Goal: Find specific page/section: Find specific page/section

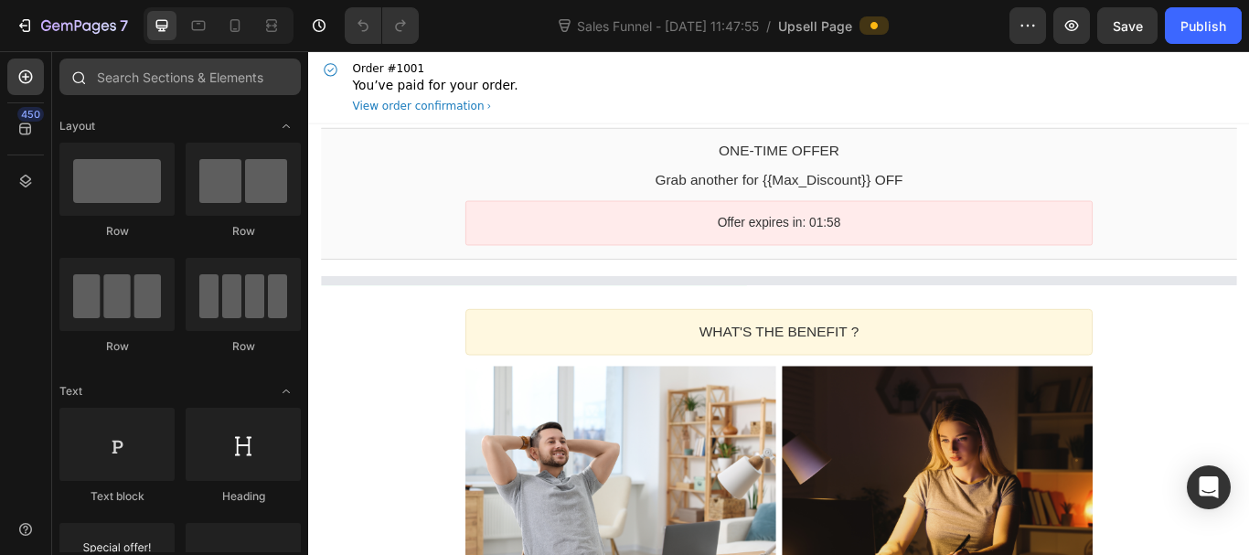
select select
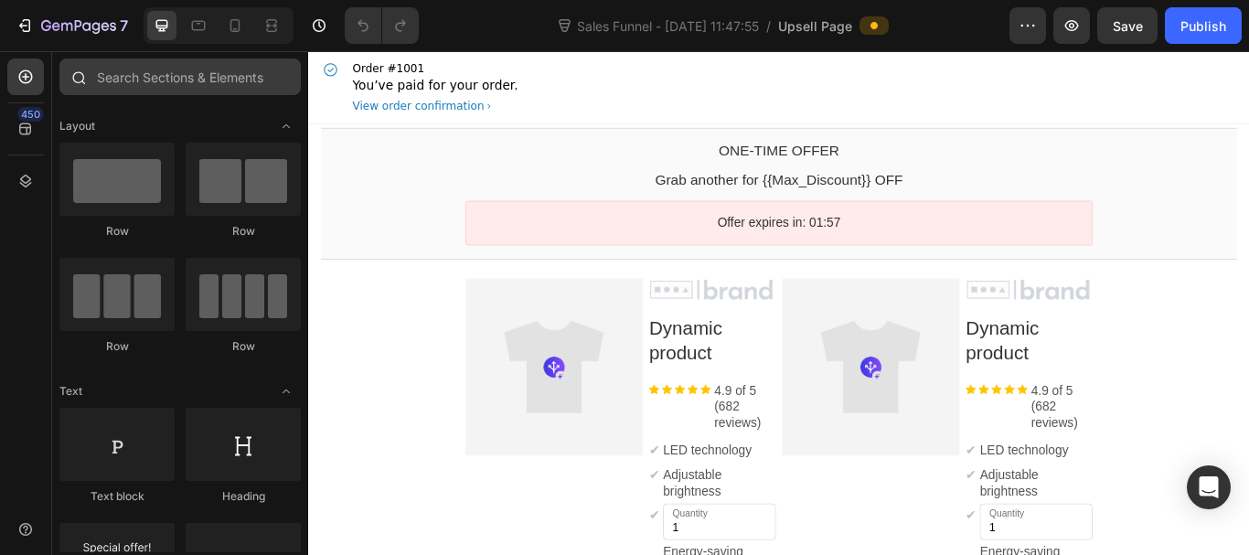
click at [171, 71] on input "text" at bounding box center [179, 77] width 241 height 37
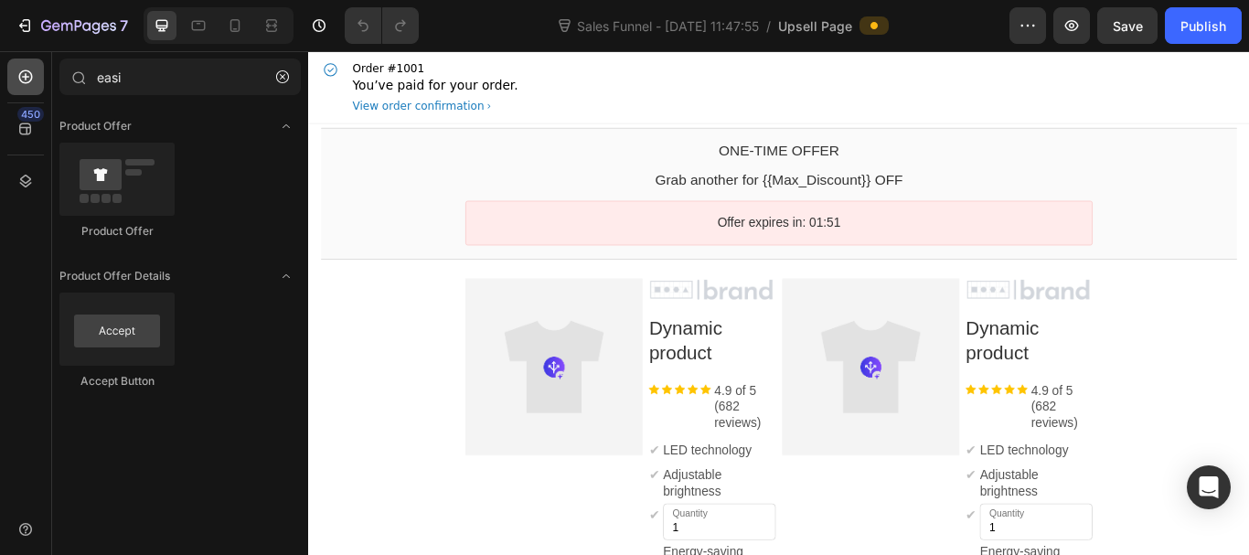
type input "easi"
click at [26, 77] on icon at bounding box center [26, 77] width 14 height 14
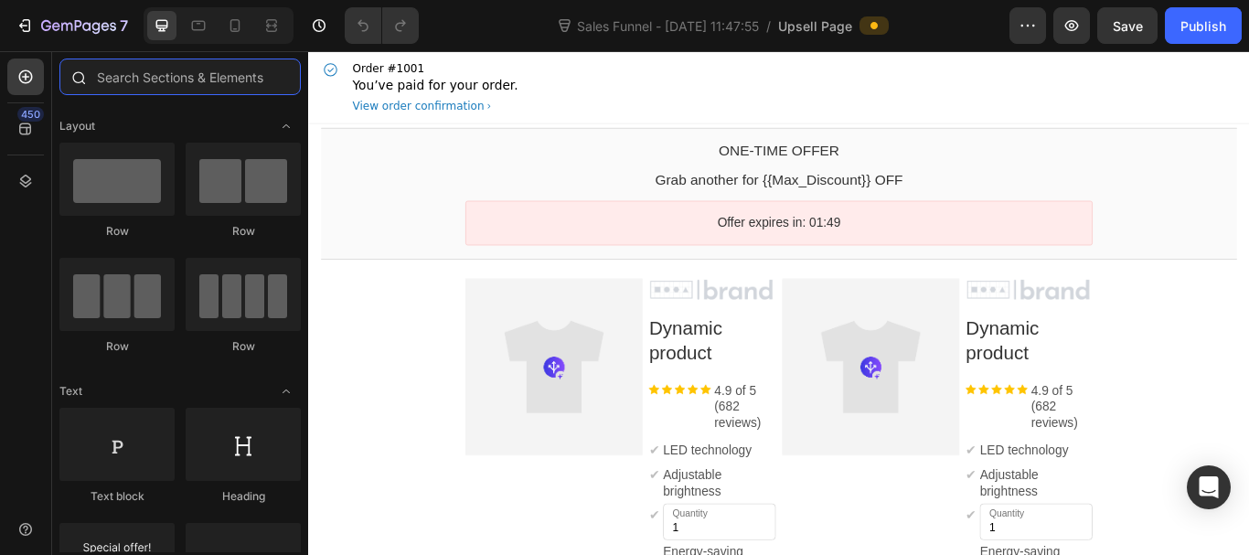
click at [184, 72] on input "text" at bounding box center [179, 77] width 241 height 37
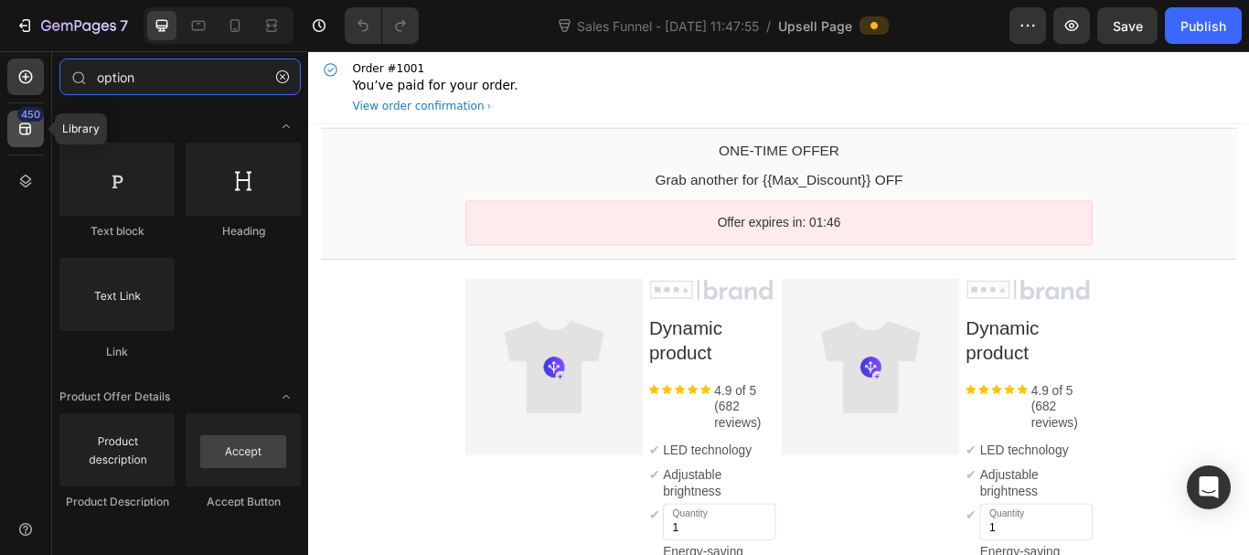
type input "option"
click at [24, 125] on icon at bounding box center [25, 129] width 18 height 18
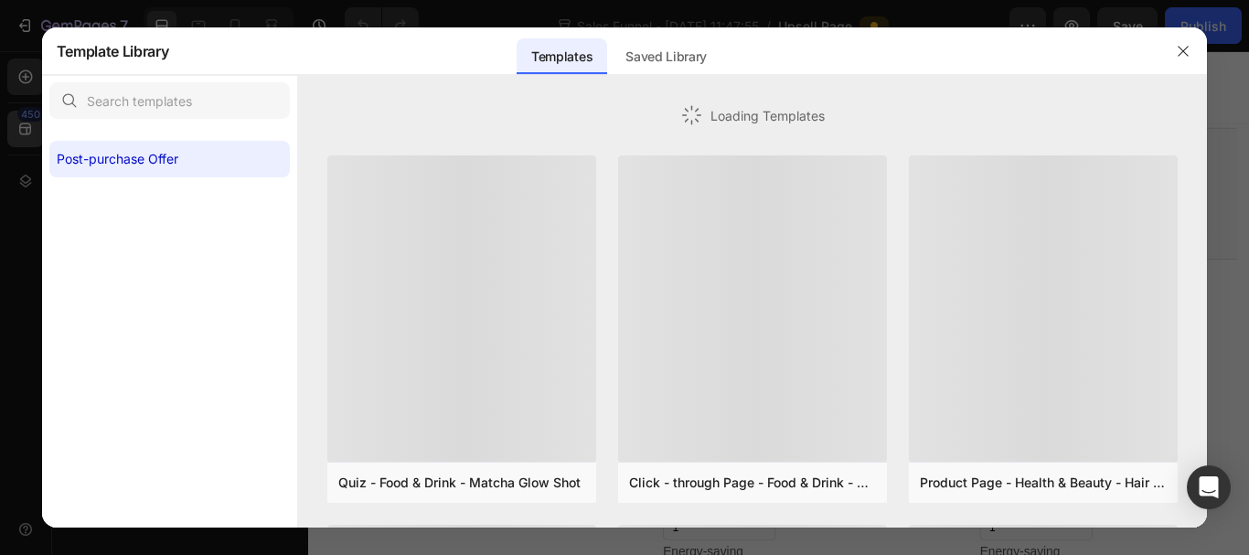
click at [183, 75] on div "Template Library Sections Templates Existing pages Saved Library Templates Save…" at bounding box center [625, 51] width 1166 height 48
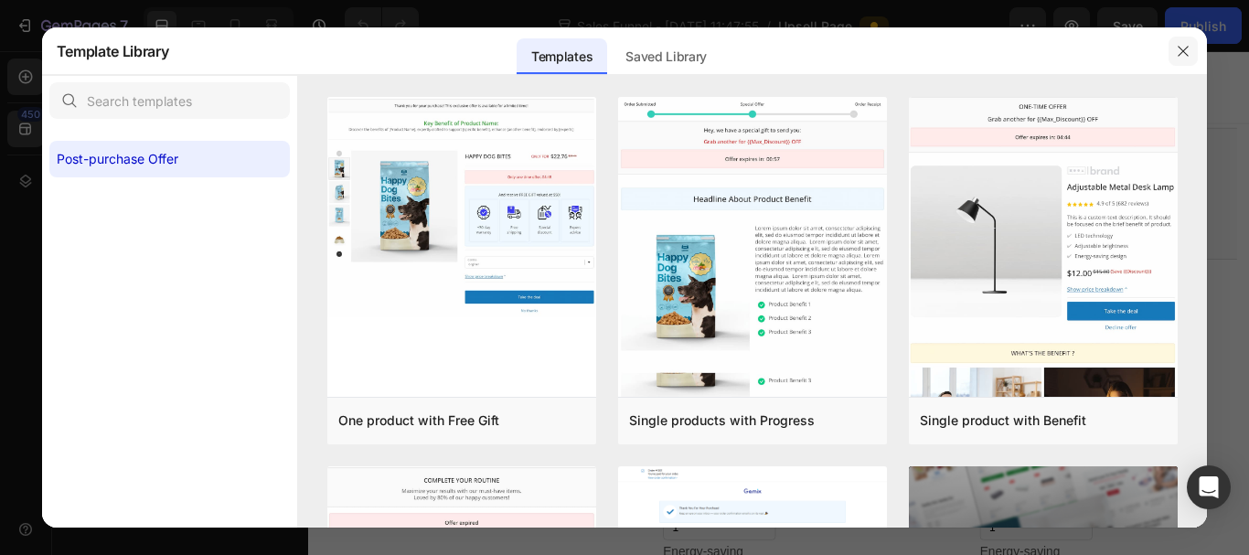
click at [1189, 54] on icon "button" at bounding box center [1183, 51] width 15 height 15
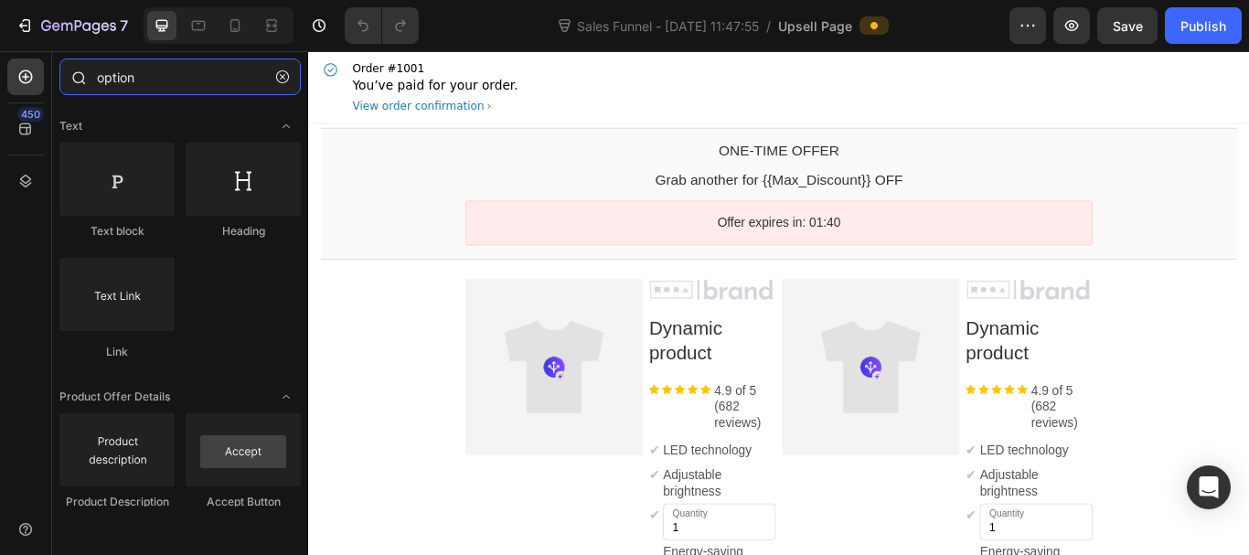
click at [168, 85] on input "option" at bounding box center [179, 77] width 241 height 37
click at [282, 76] on icon "button" at bounding box center [282, 76] width 13 height 13
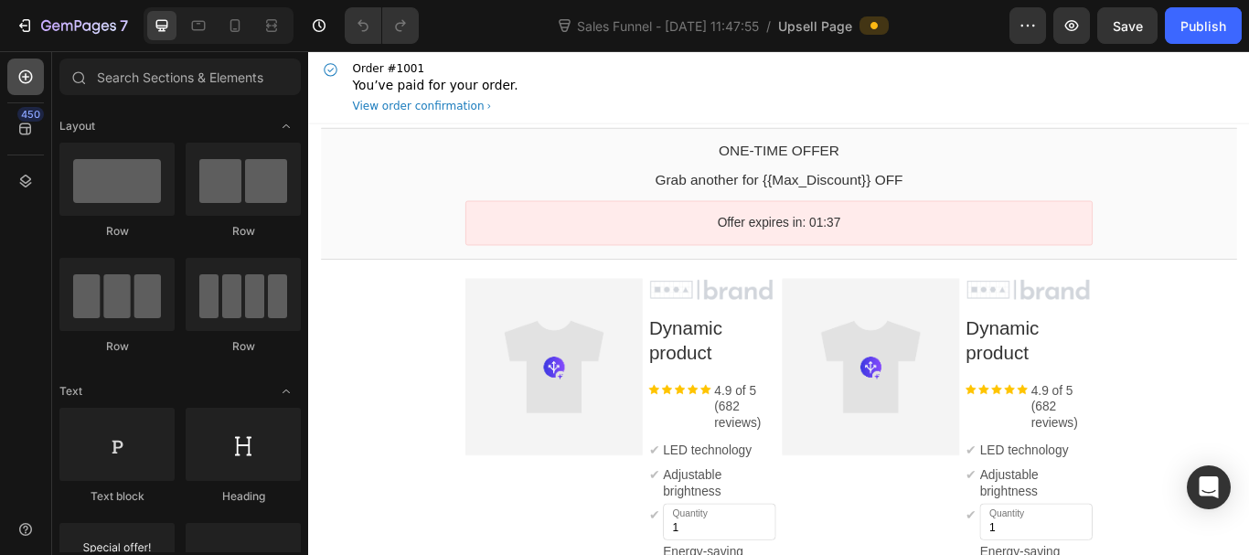
click at [30, 85] on div at bounding box center [25, 77] width 37 height 37
click at [213, 76] on input "text" at bounding box center [179, 77] width 241 height 37
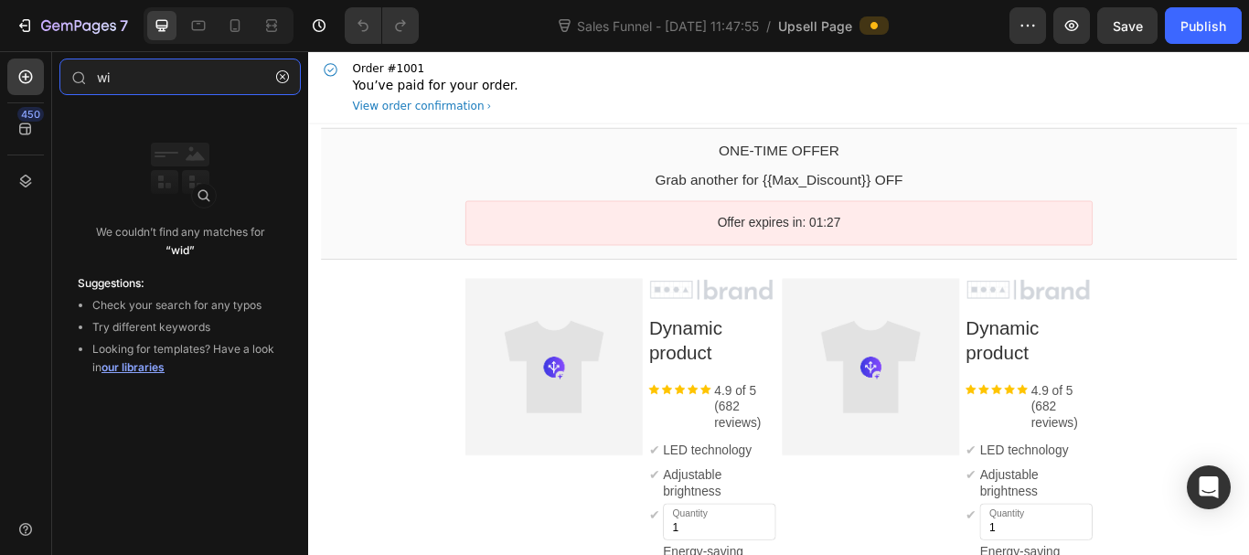
type input "w"
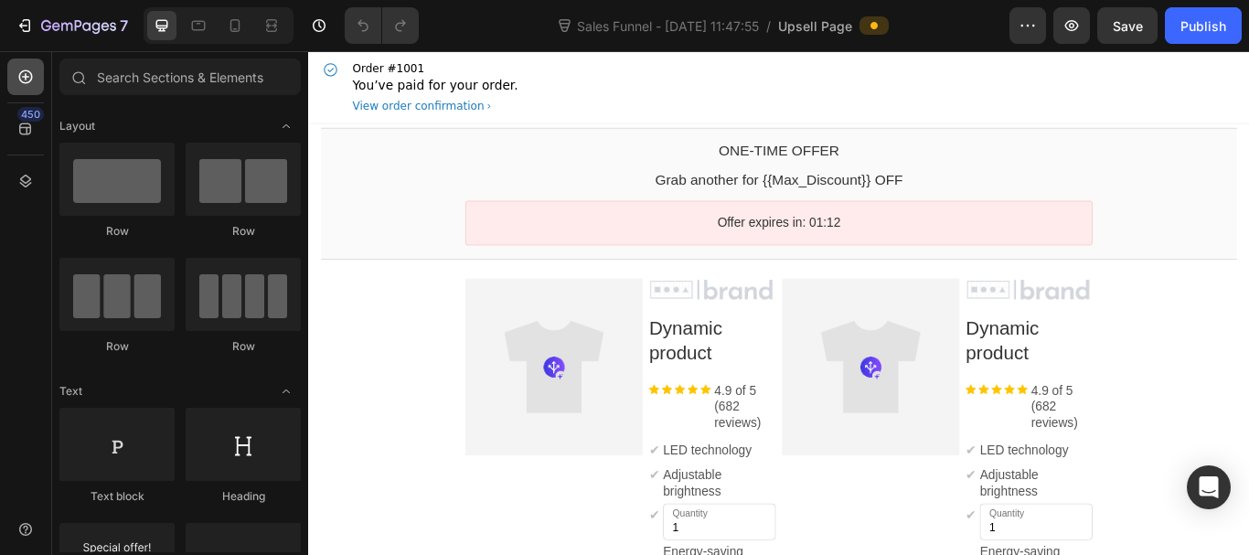
click at [23, 80] on icon at bounding box center [25, 77] width 18 height 18
click at [17, 72] on icon at bounding box center [25, 77] width 18 height 18
click at [182, 76] on input "text" at bounding box center [179, 77] width 241 height 37
click at [208, 73] on input "text" at bounding box center [179, 77] width 241 height 37
paste input "easify custom"
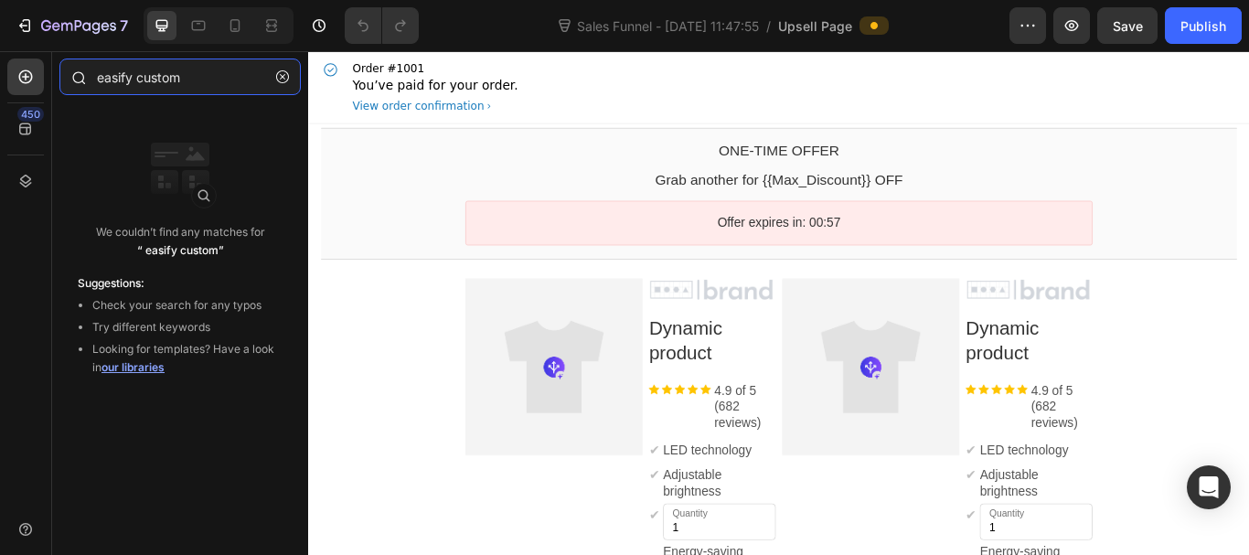
drag, startPoint x: 147, startPoint y: 77, endPoint x: 160, endPoint y: 67, distance: 16.3
click at [76, 75] on div "easify custom" at bounding box center [180, 81] width 256 height 44
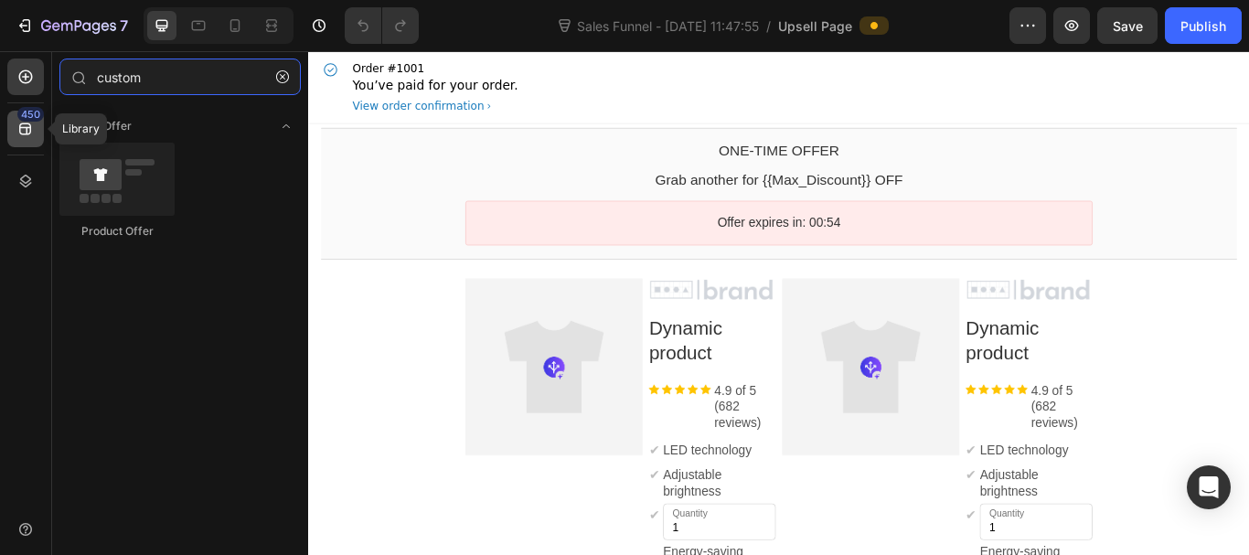
type input "custom"
click at [27, 133] on icon at bounding box center [25, 129] width 12 height 12
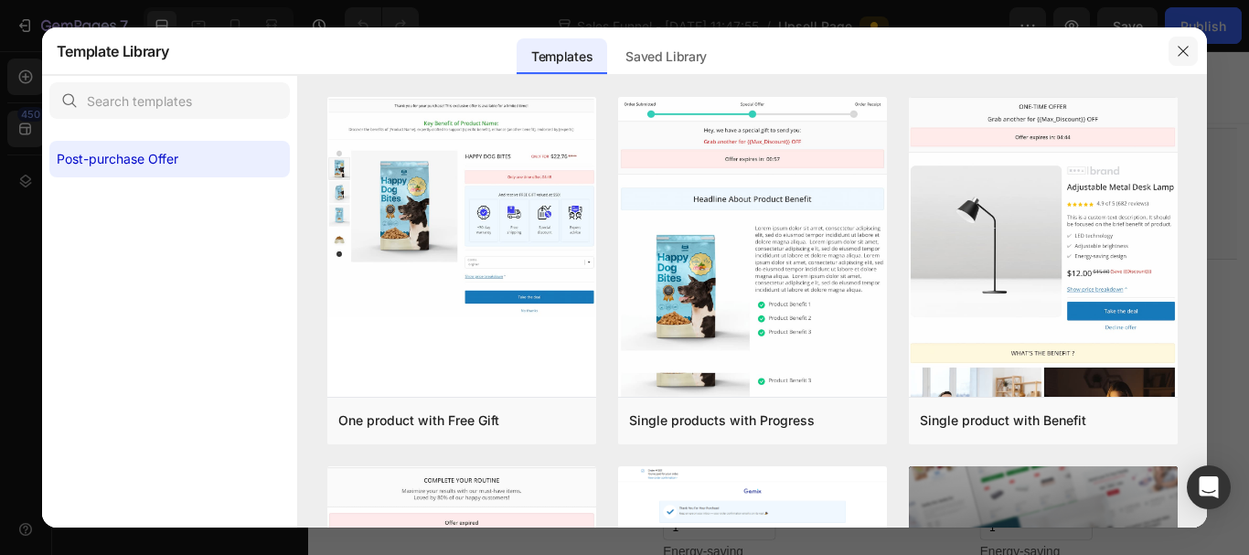
click at [1187, 50] on icon "button" at bounding box center [1183, 51] width 15 height 15
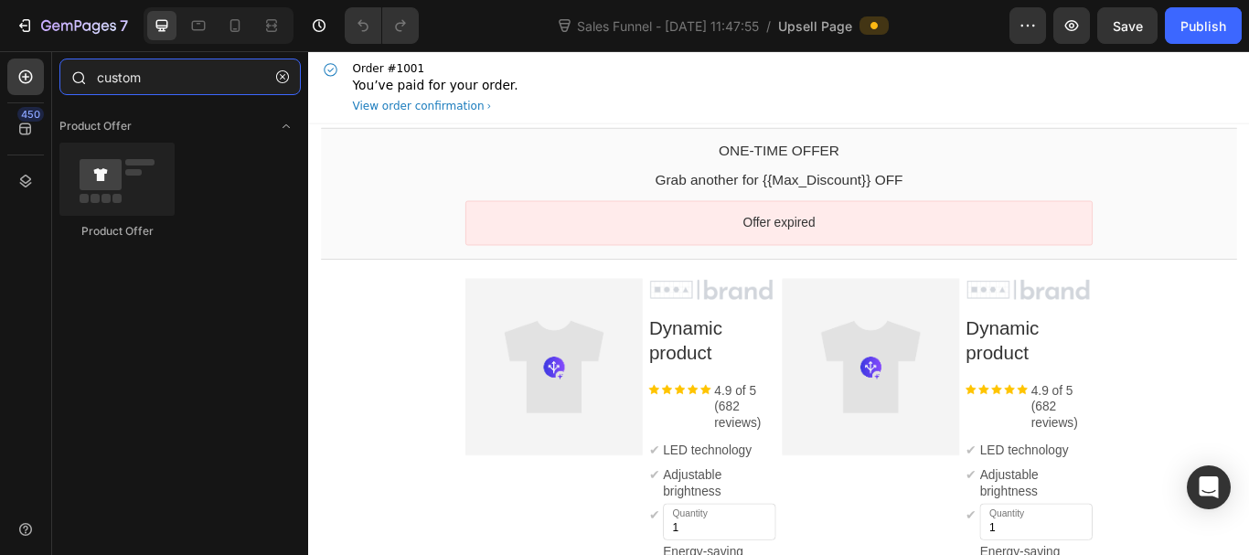
click at [187, 80] on input "custom" at bounding box center [179, 77] width 241 height 37
click at [20, 69] on icon at bounding box center [25, 77] width 18 height 18
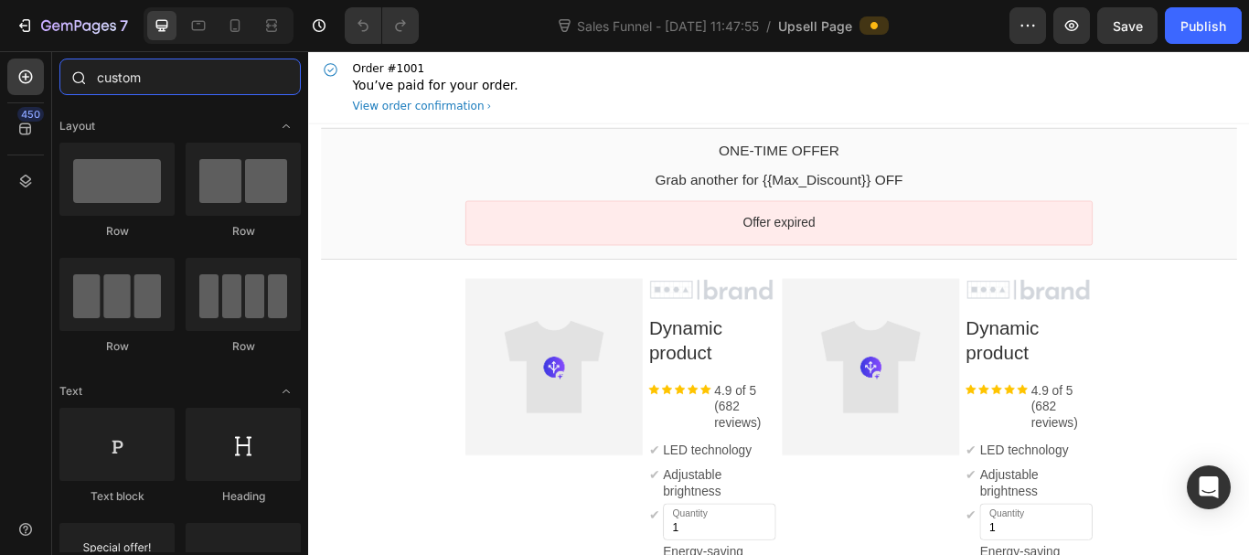
click at [153, 73] on input "custom" at bounding box center [179, 77] width 241 height 37
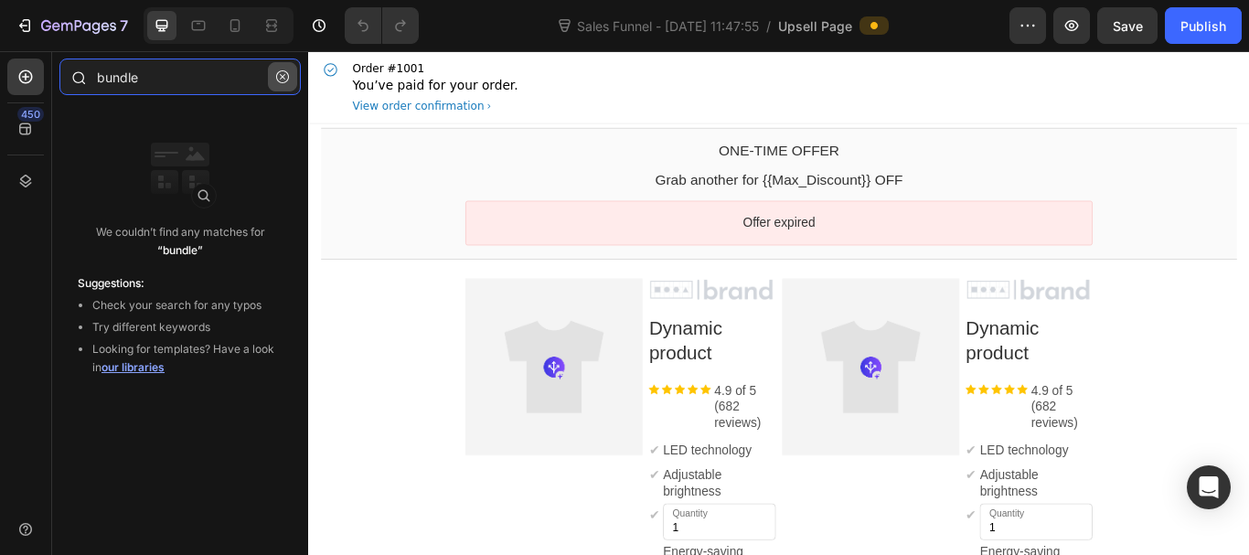
type input "bundle"
click at [280, 72] on icon "button" at bounding box center [282, 76] width 13 height 13
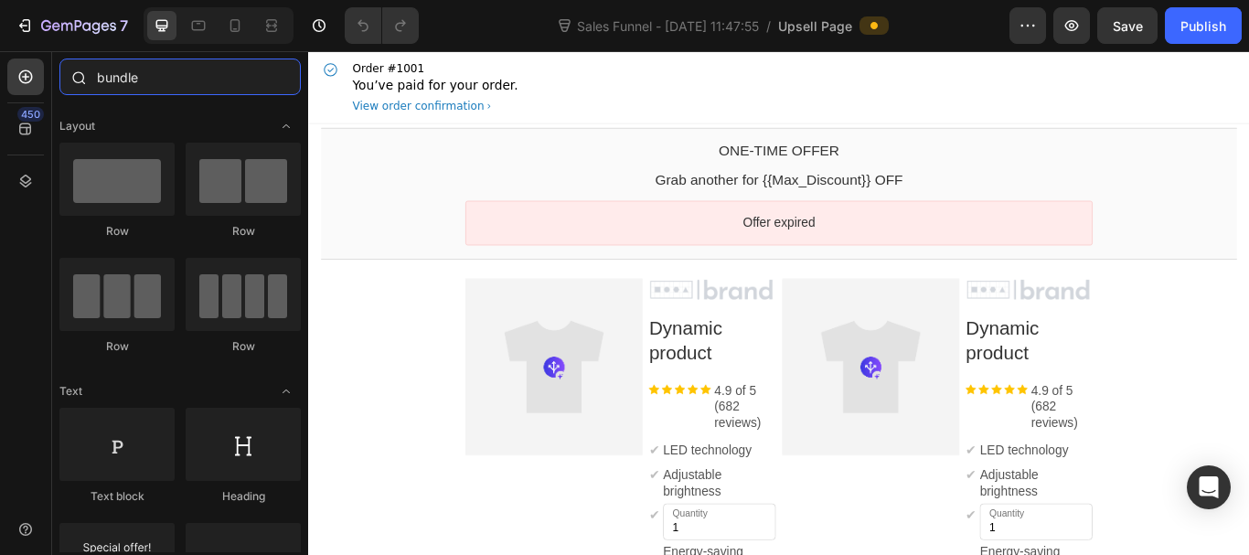
click at [169, 72] on input "bundle" at bounding box center [179, 77] width 241 height 37
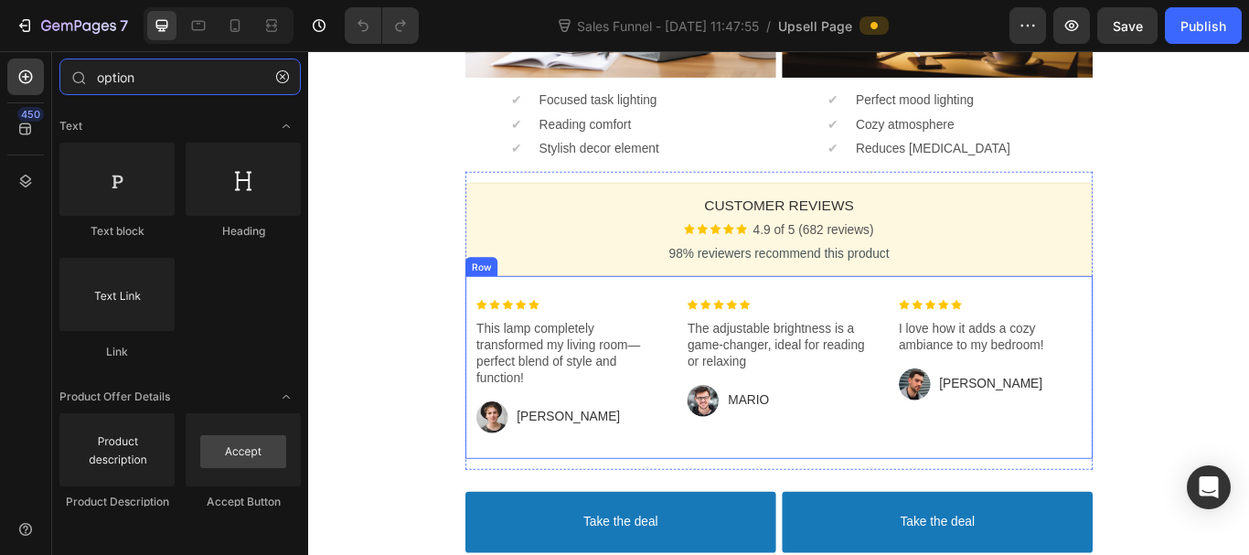
scroll to position [2560, 0]
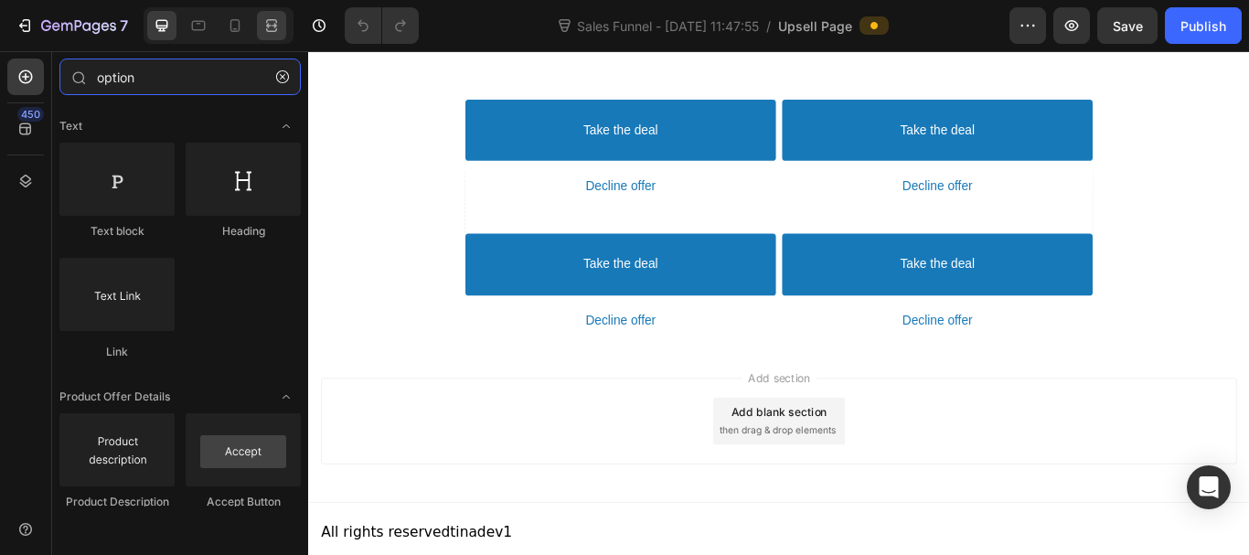
type input "option"
